Goal: Task Accomplishment & Management: Manage account settings

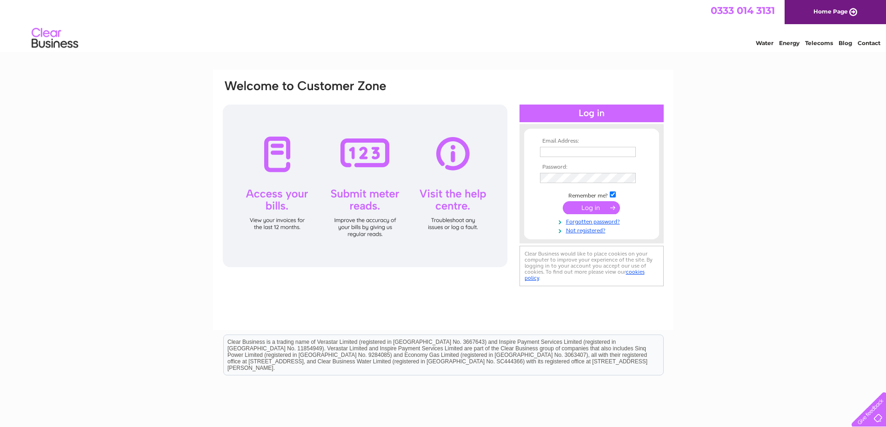
type input "[EMAIL_ADDRESS][DOMAIN_NAME]"
click at [590, 211] on input "submit" at bounding box center [591, 207] width 57 height 13
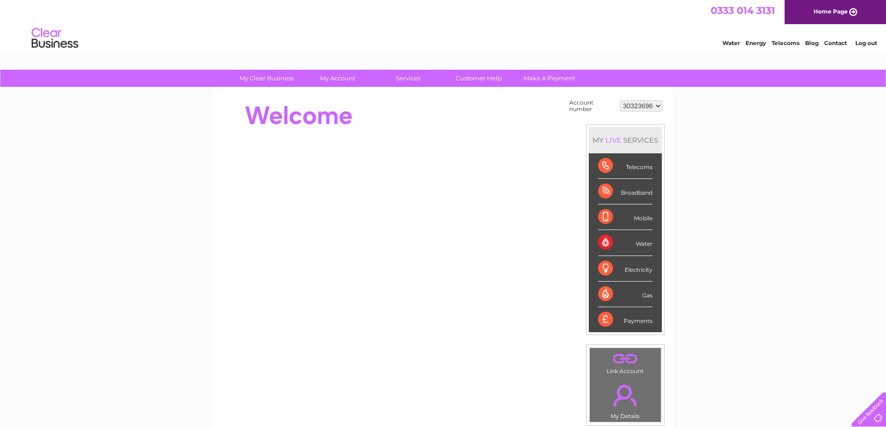
click at [627, 268] on div "Electricity" at bounding box center [625, 269] width 54 height 26
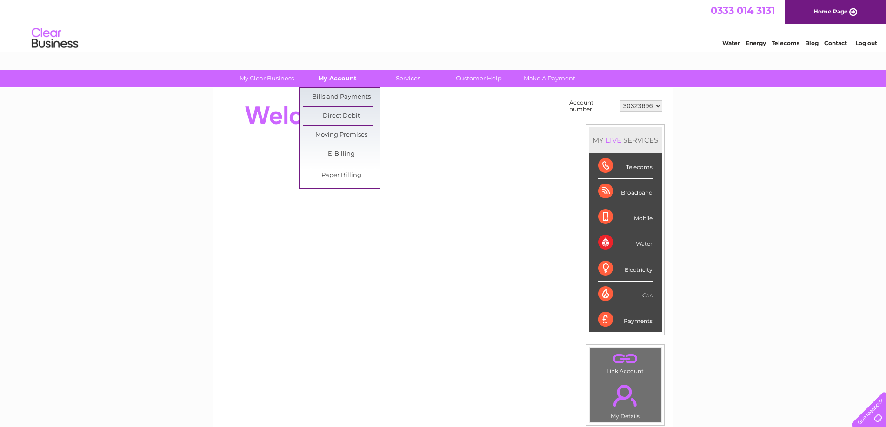
click at [335, 78] on link "My Account" at bounding box center [337, 78] width 77 height 17
